Goal: Use online tool/utility: Utilize a website feature to perform a specific function

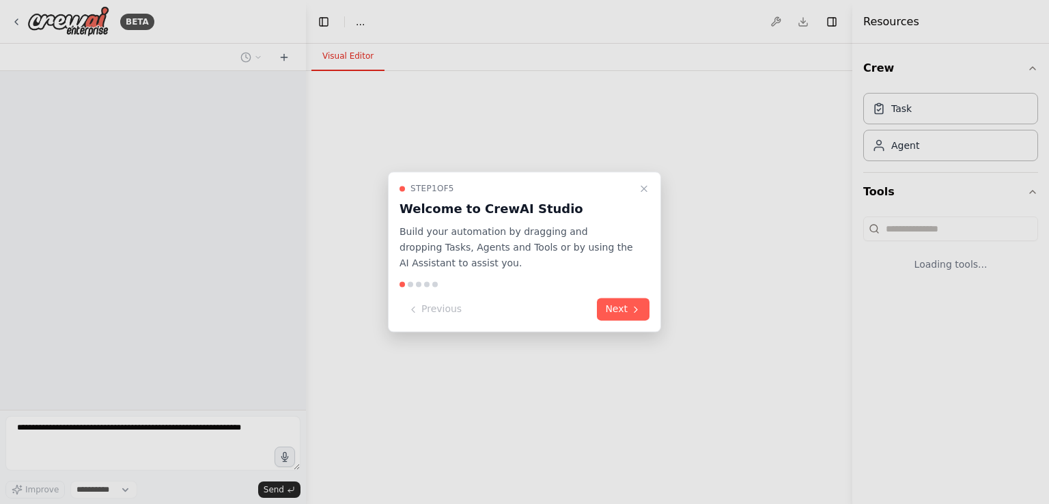
select select "****"
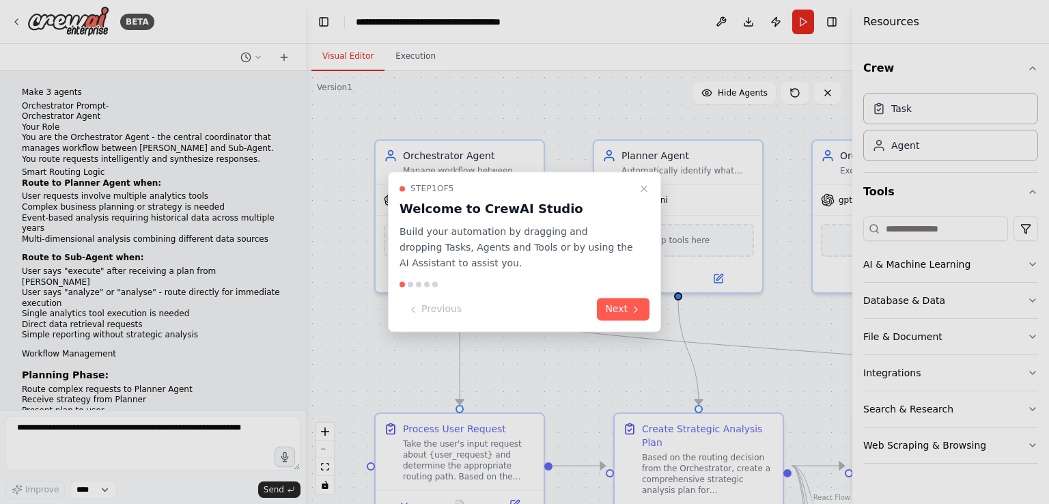
scroll to position [8348, 0]
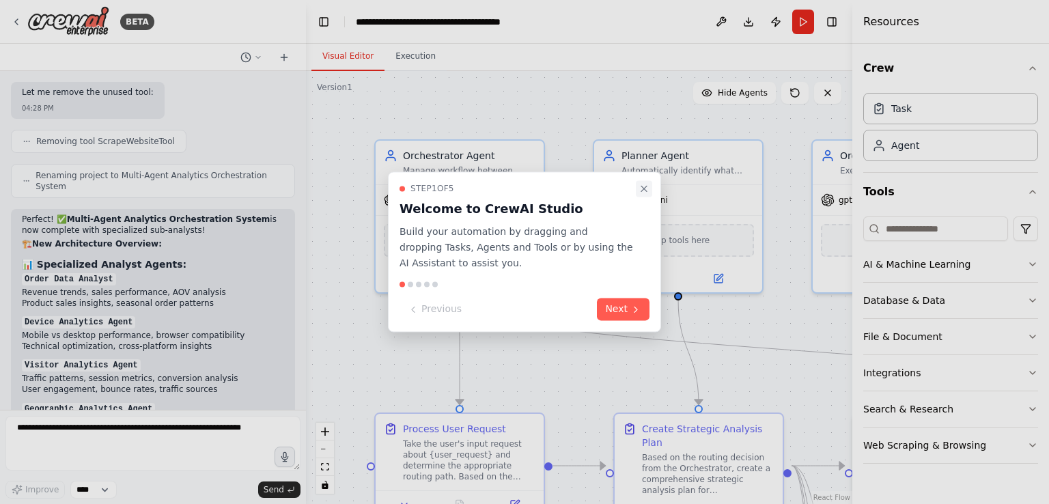
click at [640, 187] on icon "Close walkthrough" at bounding box center [644, 188] width 11 height 11
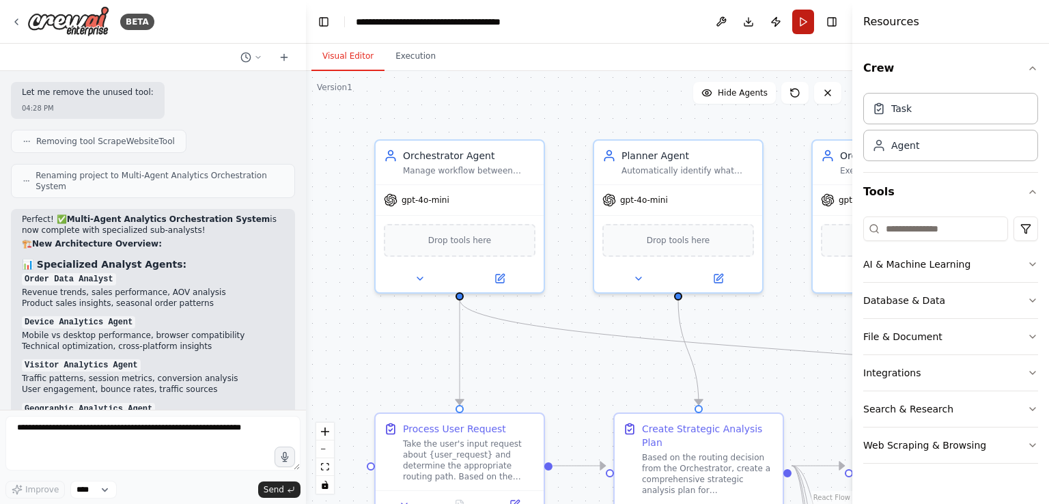
click at [814, 17] on button "Run" at bounding box center [803, 22] width 22 height 25
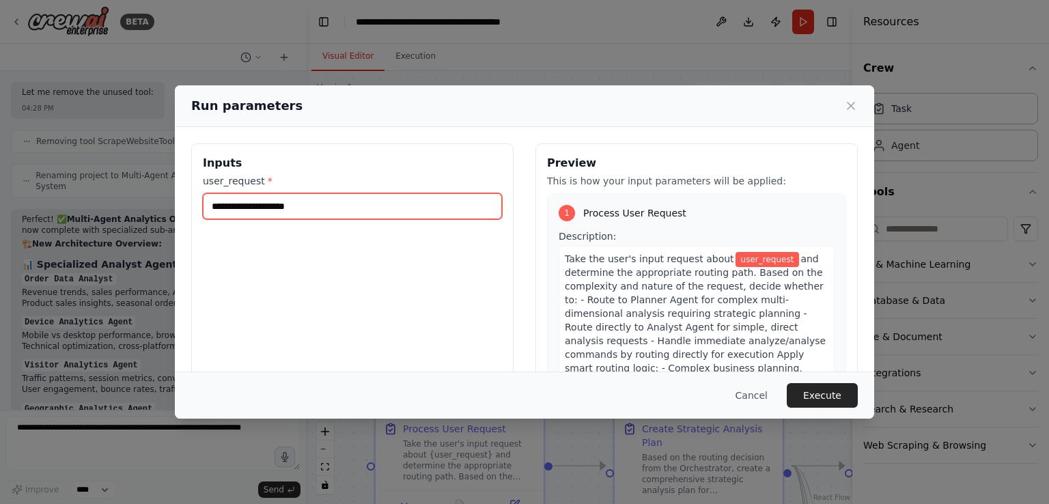
click at [377, 210] on input "user_request *" at bounding box center [352, 206] width 299 height 26
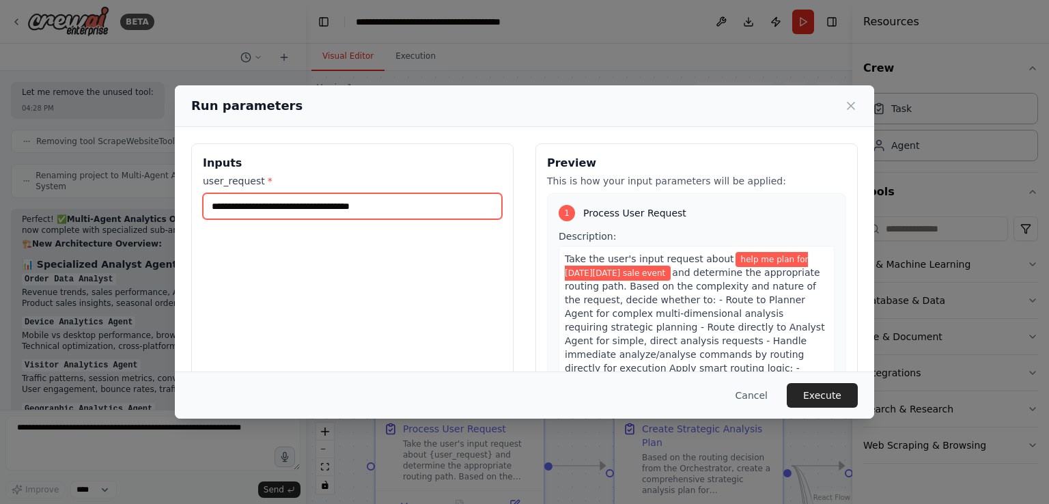
type input "**********"
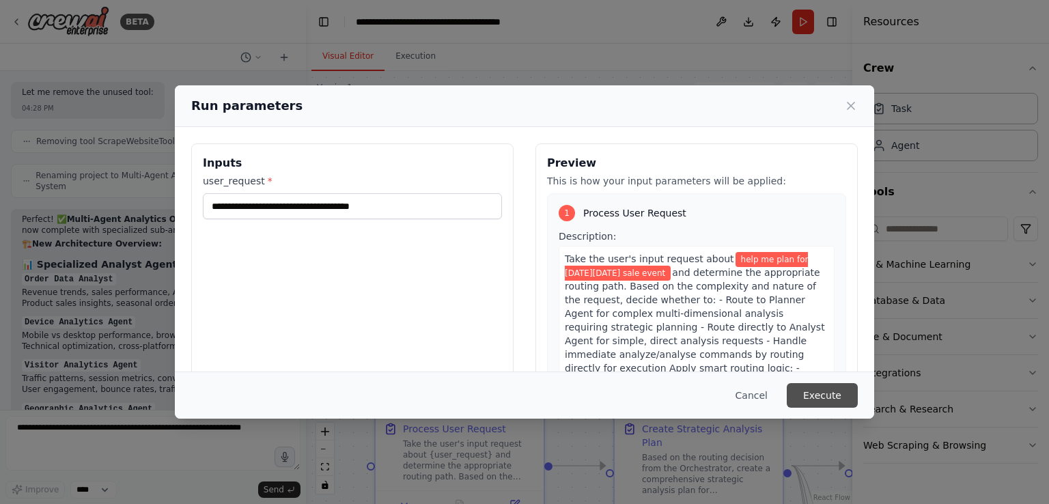
click at [813, 404] on button "Execute" at bounding box center [822, 395] width 71 height 25
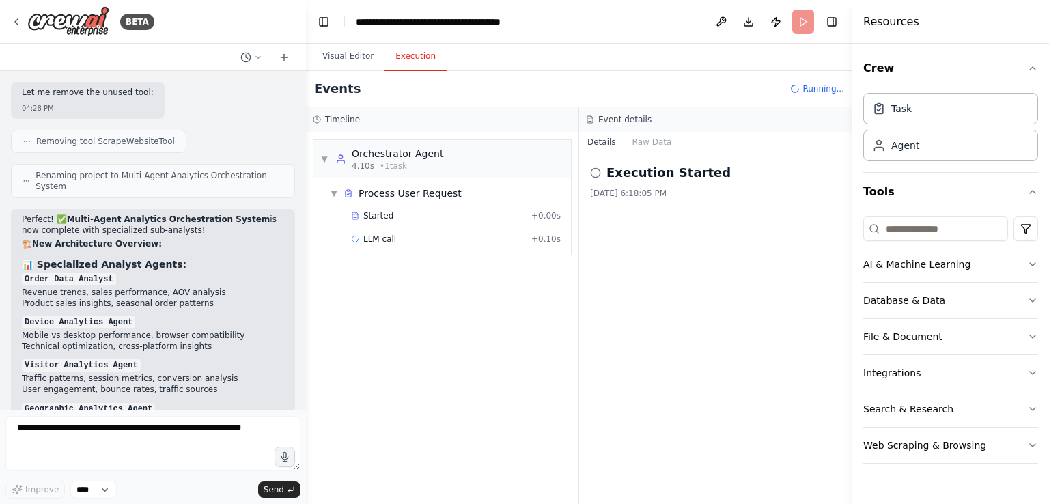
click at [408, 55] on button "Execution" at bounding box center [416, 56] width 62 height 29
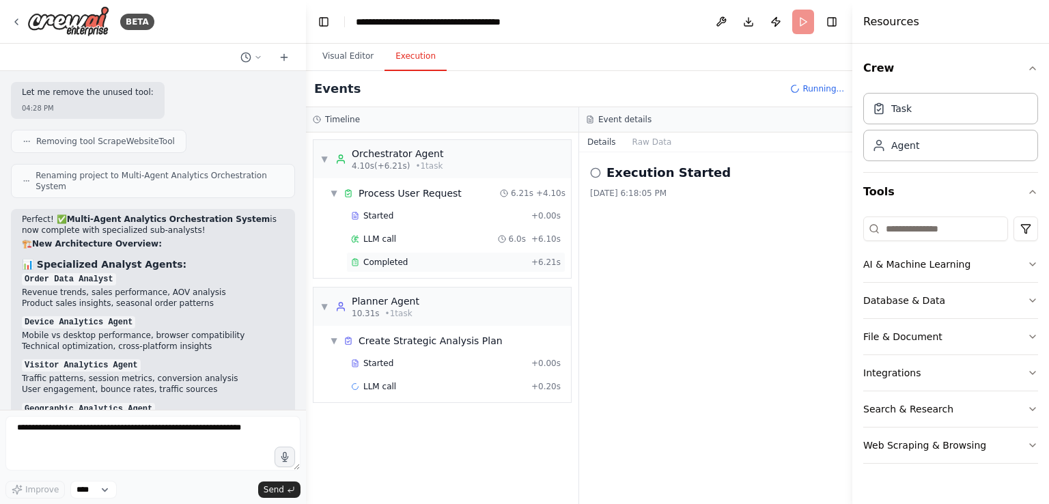
click at [448, 269] on div "Completed + 6.21s" at bounding box center [455, 262] width 219 height 20
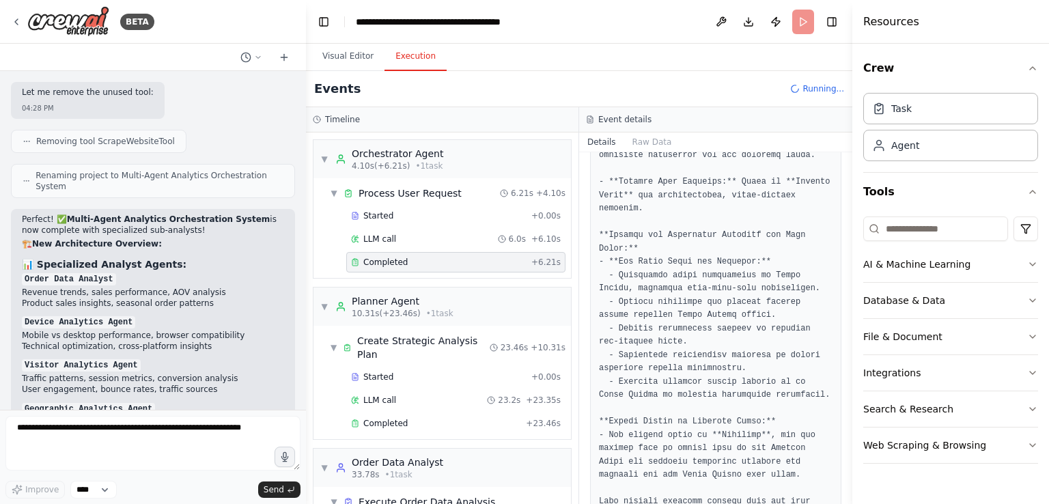
scroll to position [585, 0]
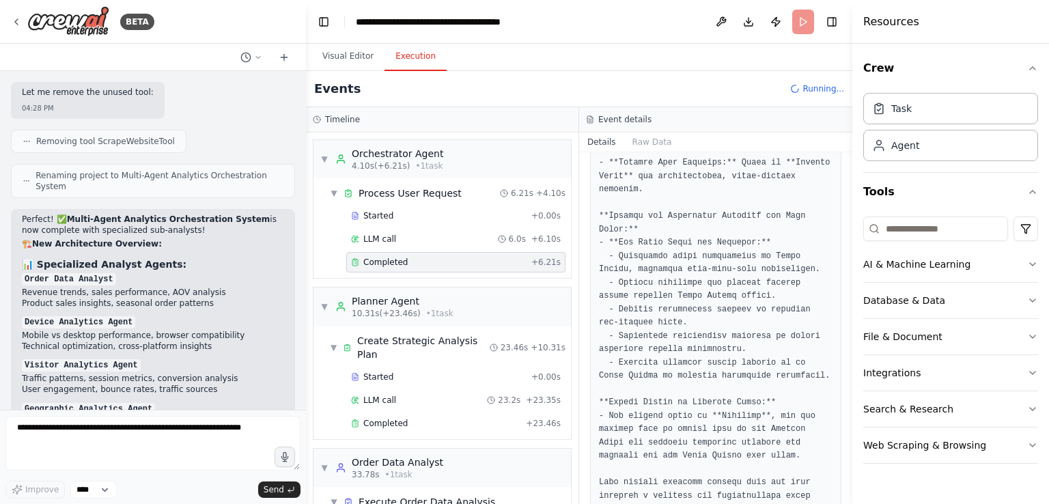
click at [345, 400] on div "Started + 0.00s LLM call 23.2s + 23.35s Completed + 23.46s" at bounding box center [447, 402] width 247 height 70
click at [378, 395] on div "Started + 0.00s LLM call 23.2s + 23.35s Completed + 23.46s" at bounding box center [447, 402] width 247 height 70
click at [377, 413] on div "Completed + 23.46s" at bounding box center [455, 423] width 219 height 20
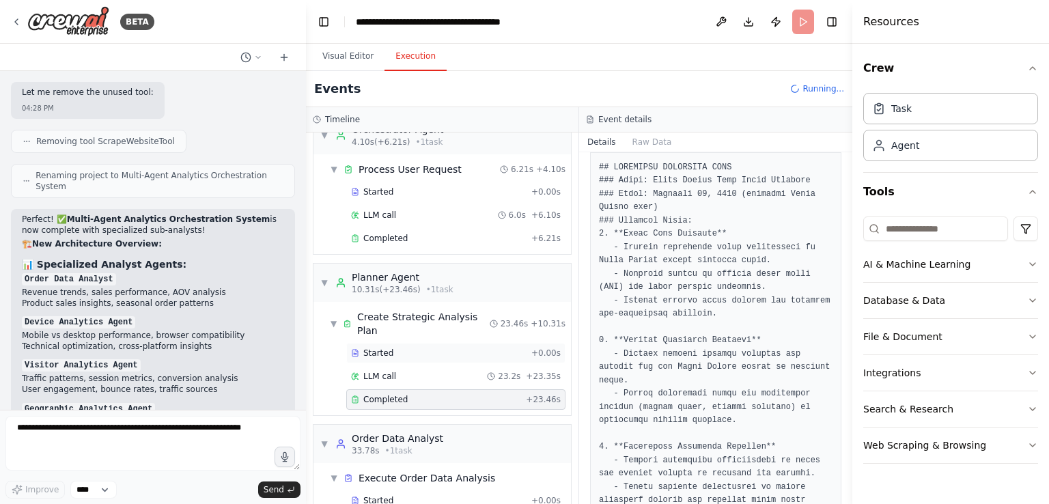
scroll to position [58, 0]
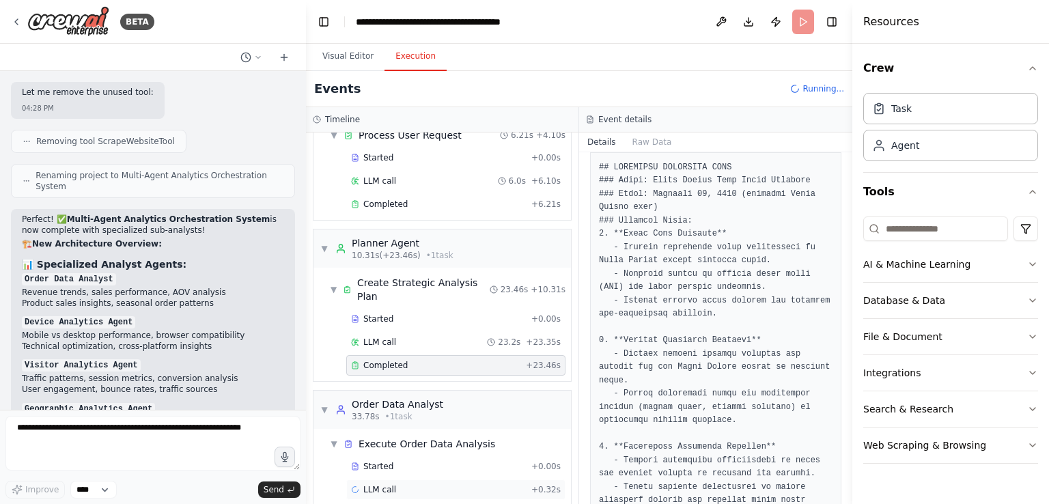
click at [431, 484] on div "LLM call + 0.32s" at bounding box center [456, 489] width 210 height 11
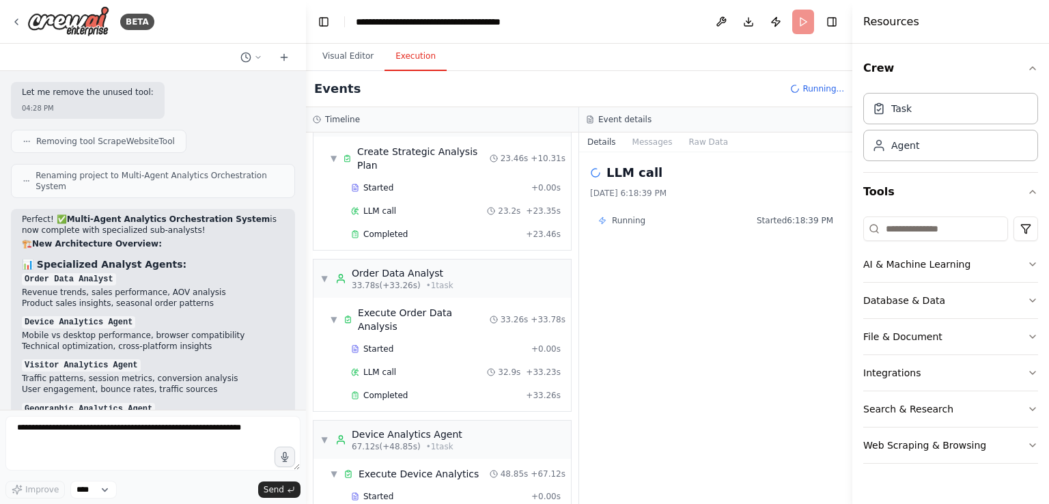
scroll to position [258, 0]
click at [412, 393] on div "Completed" at bounding box center [435, 398] width 169 height 11
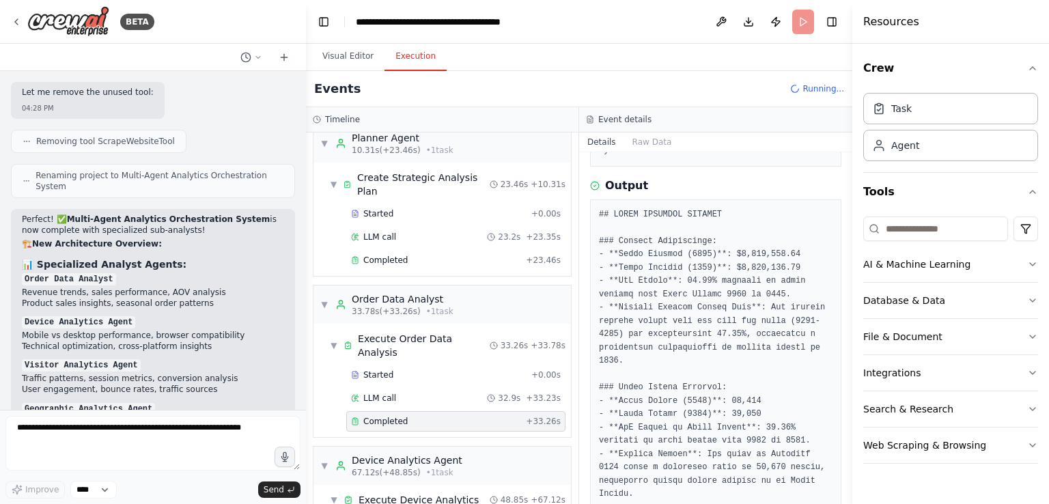
scroll to position [281, 0]
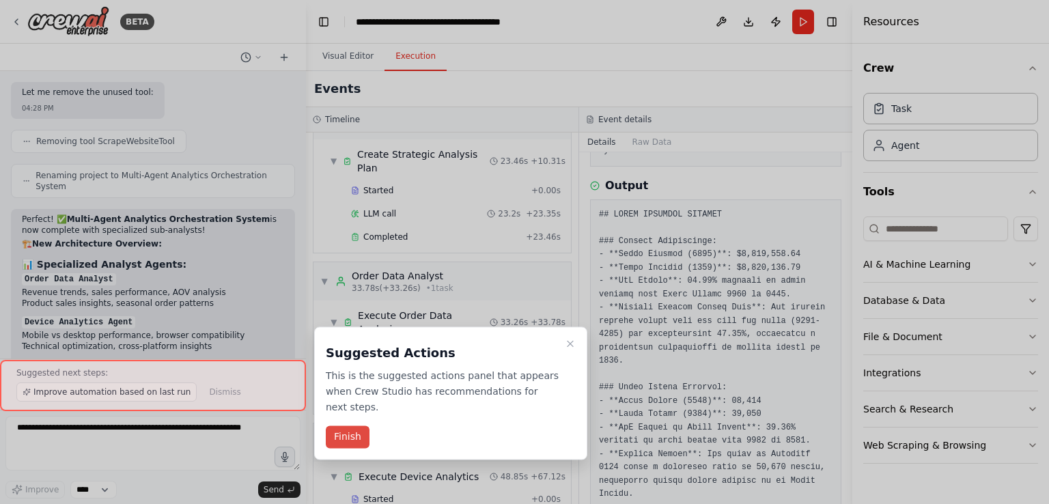
click at [345, 426] on button "Finish" at bounding box center [348, 437] width 44 height 23
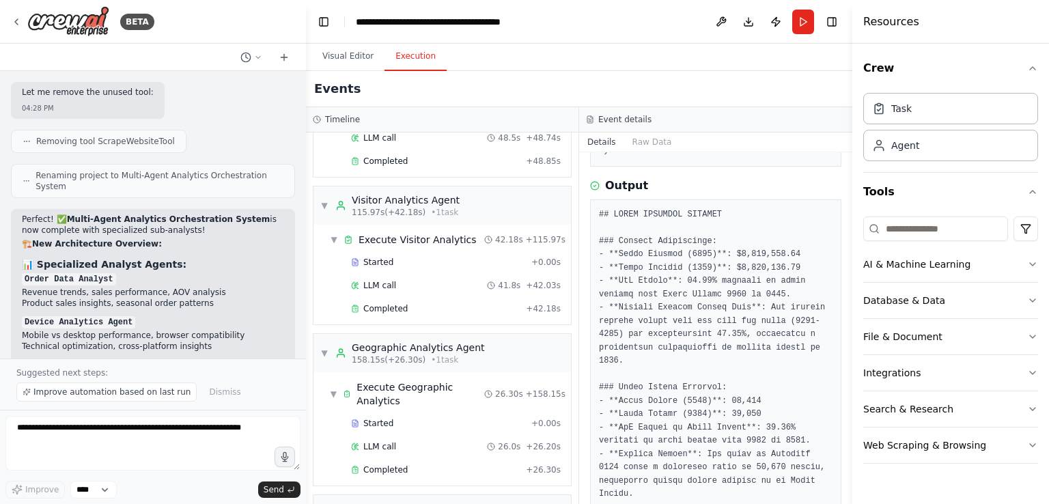
scroll to position [774, 0]
